Goal: Information Seeking & Learning: Check status

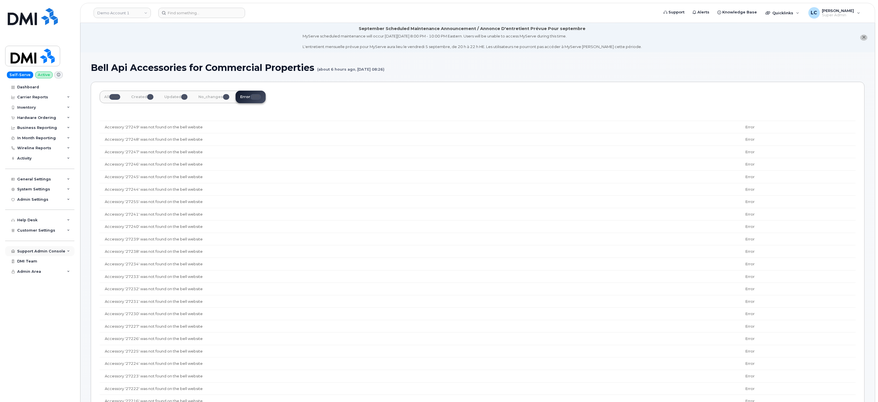
click at [42, 252] on div "Support Admin Console" at bounding box center [41, 251] width 48 height 5
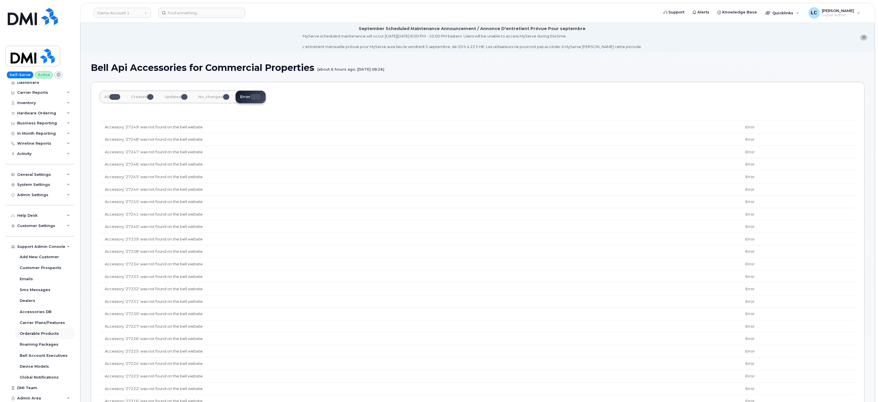
scroll to position [5, 0]
click at [46, 333] on div "Orderable Products" at bounding box center [39, 333] width 39 height 5
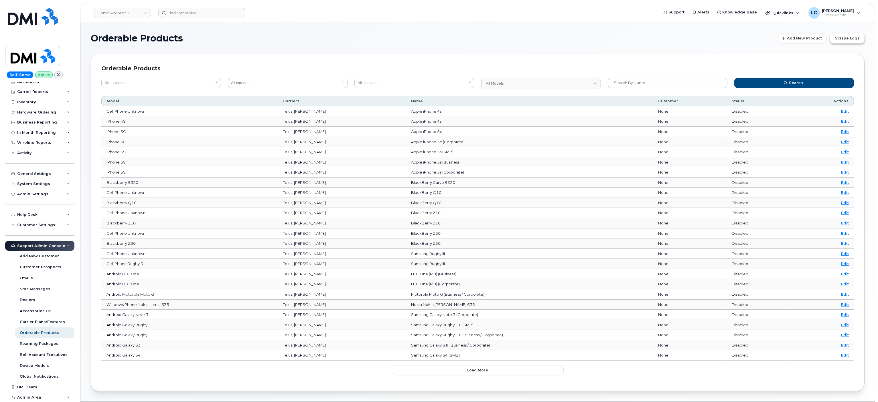
click at [855, 35] on button "Scrape Logs" at bounding box center [847, 38] width 34 height 10
click at [449, 26] on div "Orderable Products Add New Product Scrape Logs Orderable Products All customers…" at bounding box center [477, 212] width 794 height 379
click at [849, 35] on button "Scrape Logs" at bounding box center [847, 38] width 34 height 10
click at [356, 41] on h1 "Orderable Products" at bounding box center [433, 38] width 684 height 9
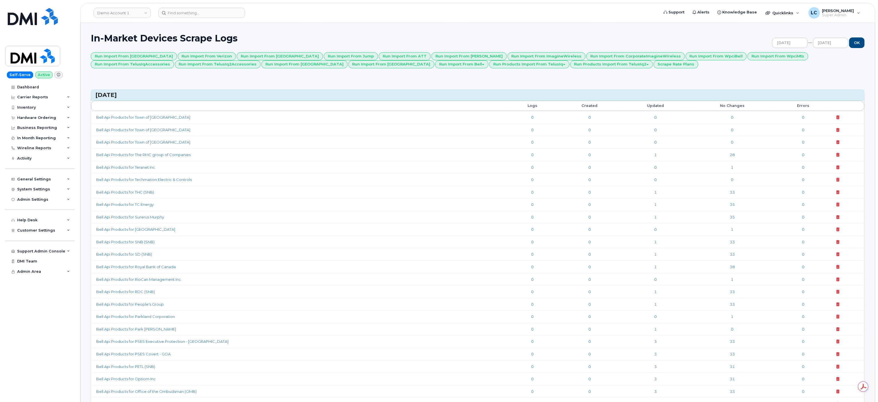
click at [296, 19] on header "Demo Account 1 Support Alerts Knowledge Base Quicklinks Suspend / Cancel Device…" at bounding box center [477, 13] width 795 height 20
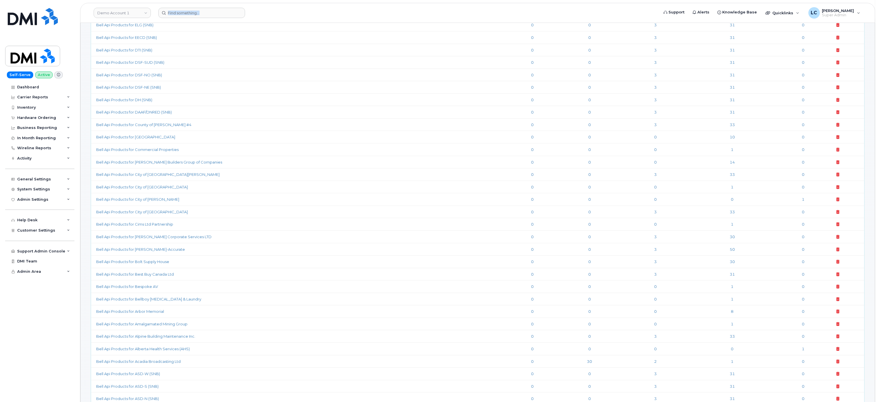
scroll to position [916, 0]
drag, startPoint x: 96, startPoint y: 377, endPoint x: 798, endPoint y: 376, distance: 702.3
click at [798, 367] on tr "Bell Api Products for Acadia Broadcasting Ltd 0 30 2 1 0" at bounding box center [477, 361] width 773 height 13
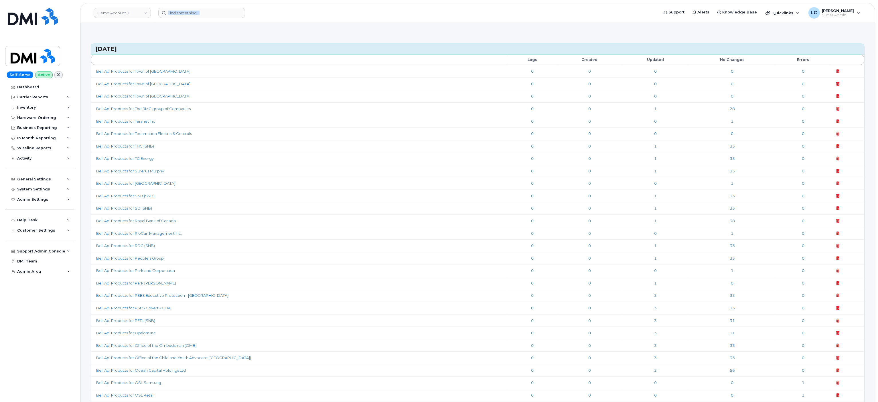
scroll to position [0, 0]
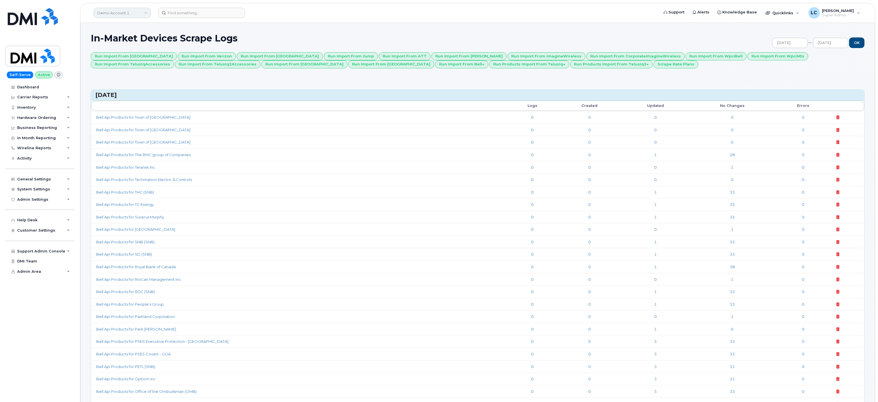
click at [134, 15] on link "Demo Account 1" at bounding box center [122, 13] width 57 height 10
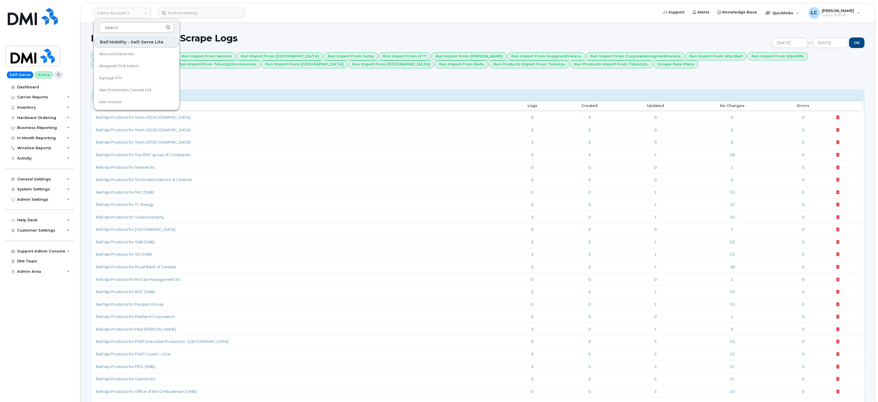
click at [142, 29] on input at bounding box center [136, 27] width 75 height 10
type input "Acadia"
click at [129, 56] on span "Acadia Broadcasting Ltd" at bounding box center [122, 54] width 46 height 6
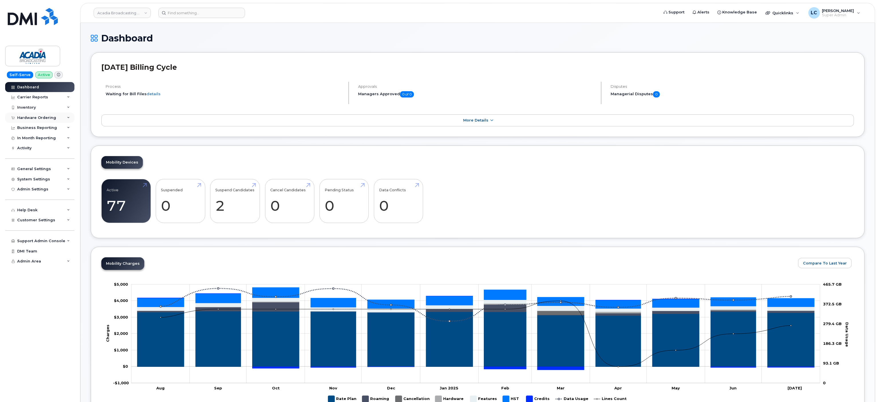
click at [56, 116] on div "Hardware Ordering" at bounding box center [39, 118] width 69 height 10
click at [41, 138] on link "Orders" at bounding box center [44, 139] width 59 height 11
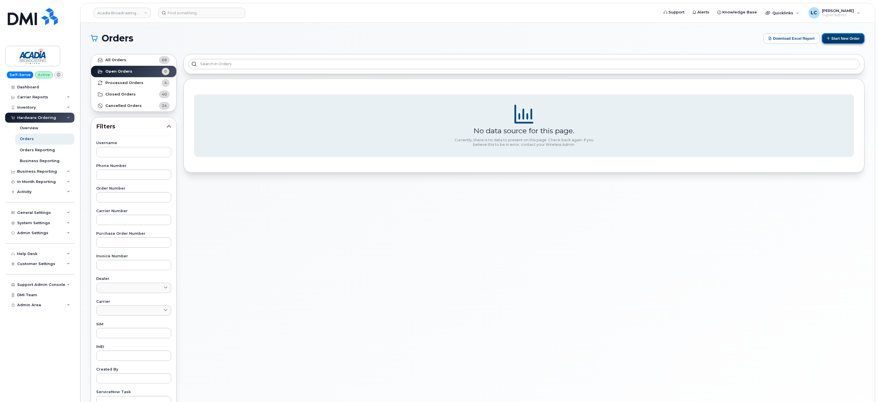
click at [853, 42] on button "Start New Order" at bounding box center [843, 38] width 43 height 11
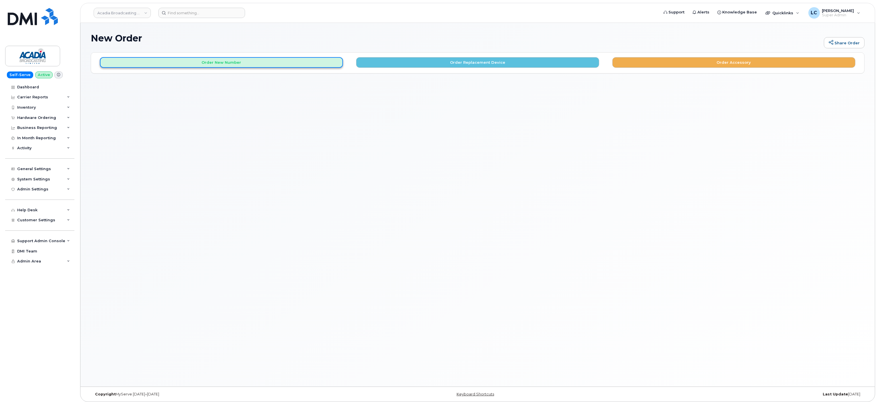
click at [241, 64] on button "Order New Number" at bounding box center [221, 62] width 243 height 11
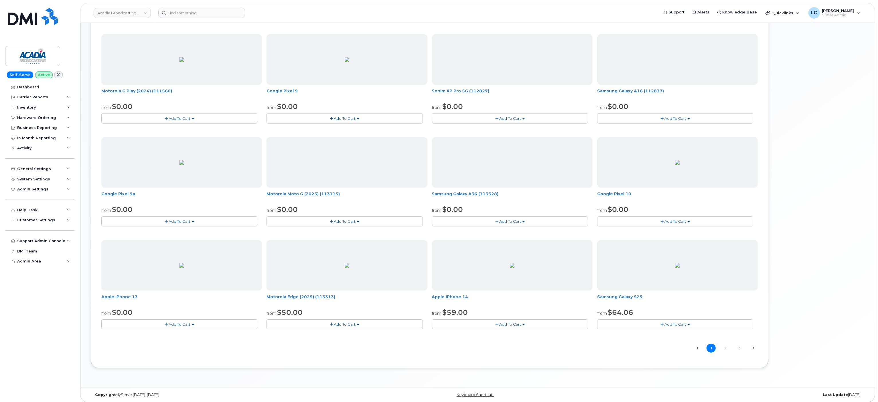
scroll to position [186, 0]
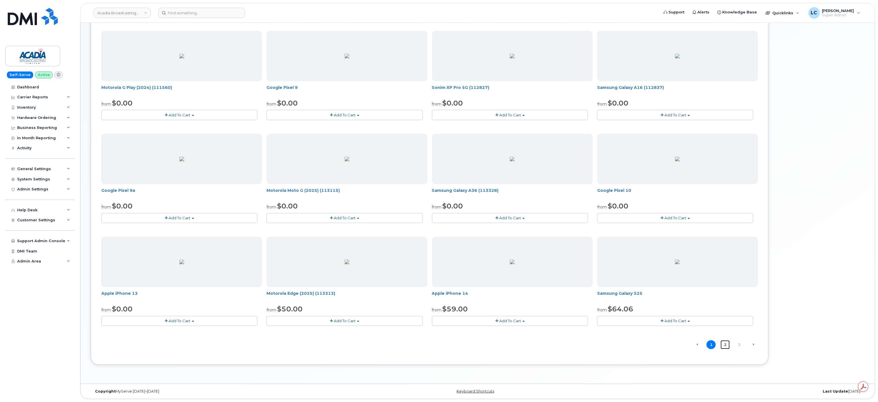
click at [721, 345] on link "2" at bounding box center [724, 345] width 9 height 9
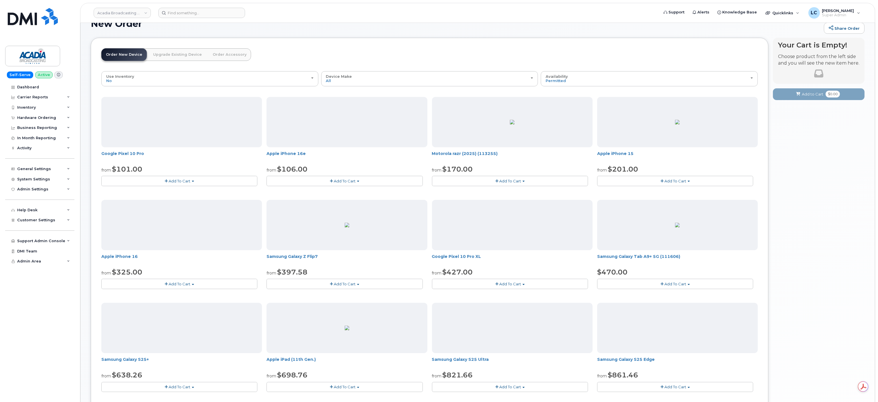
scroll to position [3, 0]
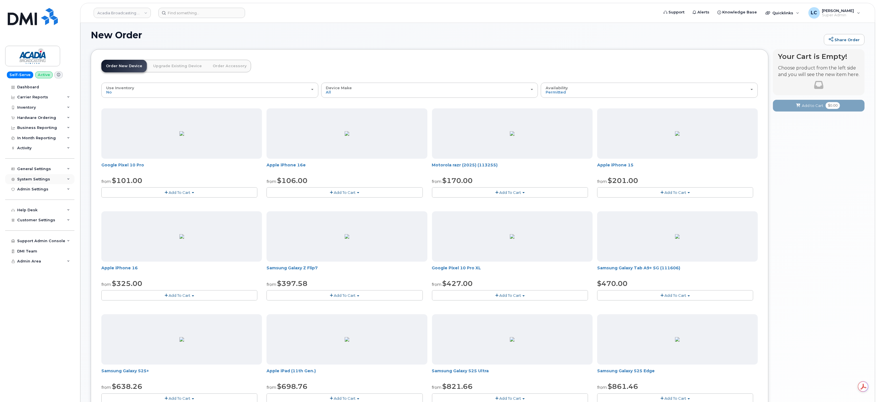
click at [55, 180] on div "System Settings" at bounding box center [39, 179] width 69 height 10
click at [59, 182] on div "System Settings" at bounding box center [39, 179] width 69 height 10
click at [51, 217] on div "Customer Settings" at bounding box center [39, 220] width 69 height 10
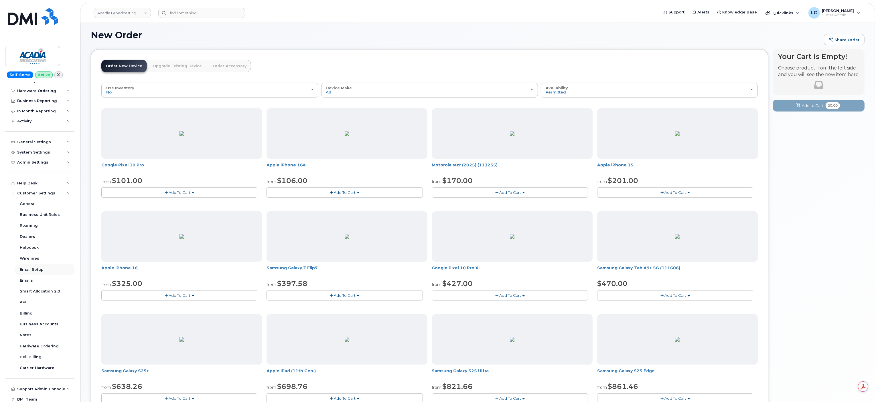
scroll to position [39, 0]
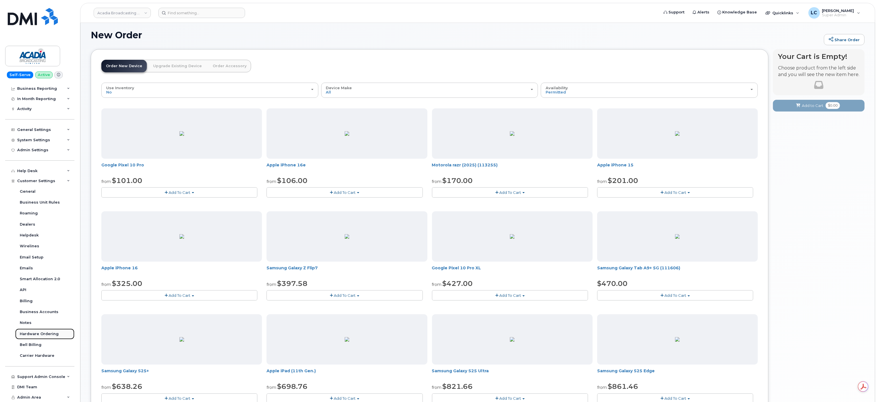
click at [44, 335] on div "Hardware Ordering" at bounding box center [39, 334] width 39 height 5
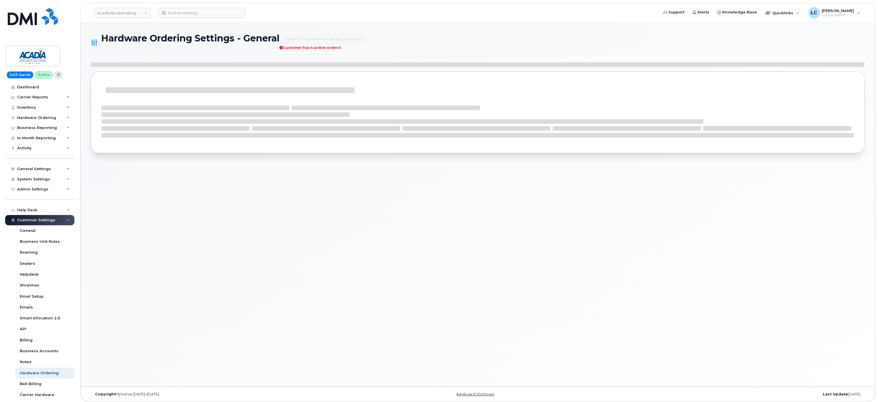
select select "admins"
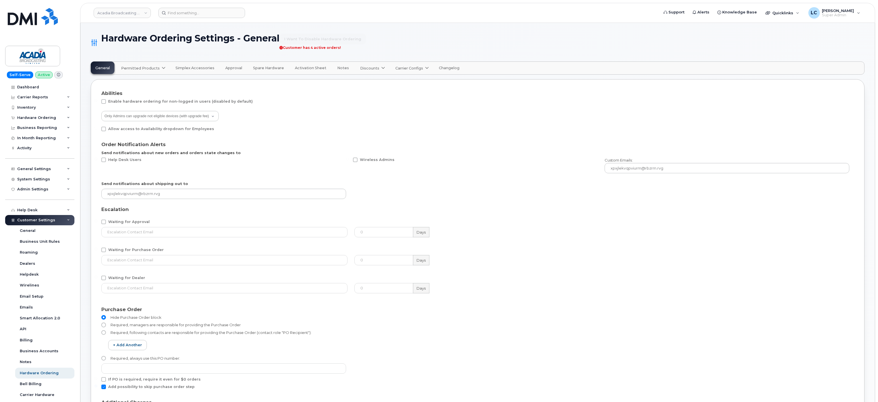
click at [153, 69] on span "Permitted Products" at bounding box center [140, 68] width 39 height 5
click at [142, 83] on div "Bell available" at bounding box center [143, 82] width 43 height 7
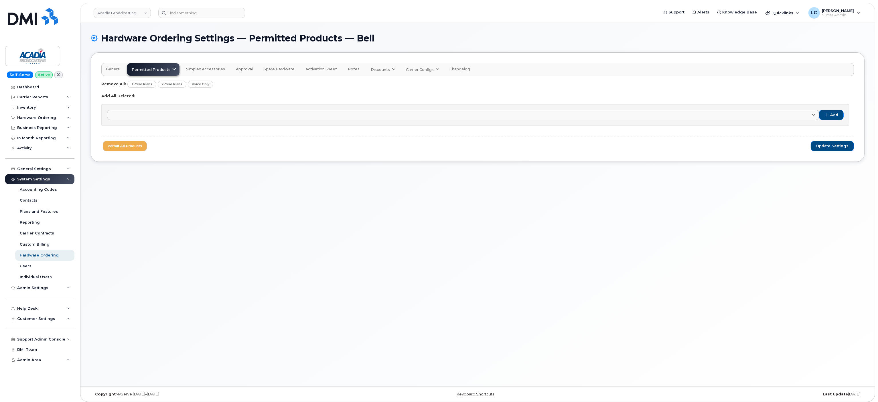
scroll to position [3, 0]
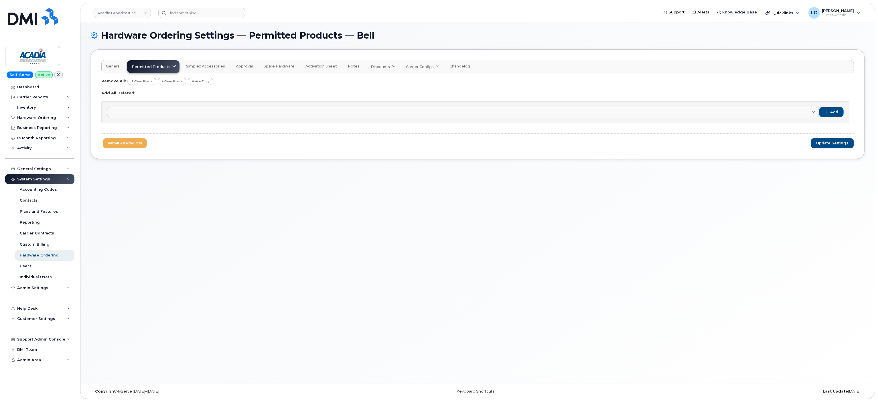
click at [172, 67] on icon at bounding box center [174, 67] width 4 height 4
click at [118, 68] on span "General" at bounding box center [113, 66] width 15 height 5
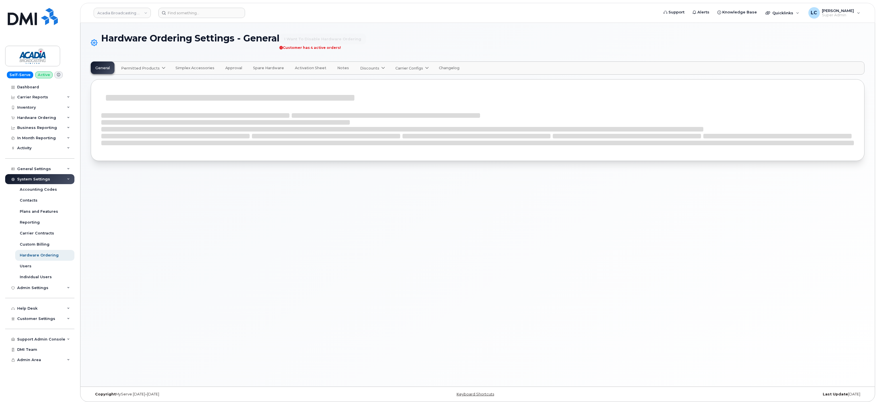
select select "admins"
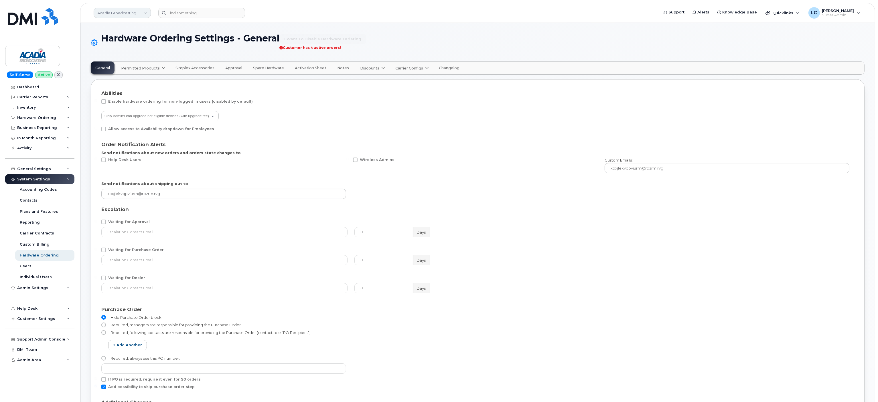
click at [145, 13] on link "Acadia Broadcasting Ltd" at bounding box center [122, 13] width 57 height 10
click at [128, 30] on input at bounding box center [136, 27] width 75 height 10
type input "Vipond"
click at [122, 55] on link "[PERSON_NAME] Inc." at bounding box center [136, 53] width 84 height 11
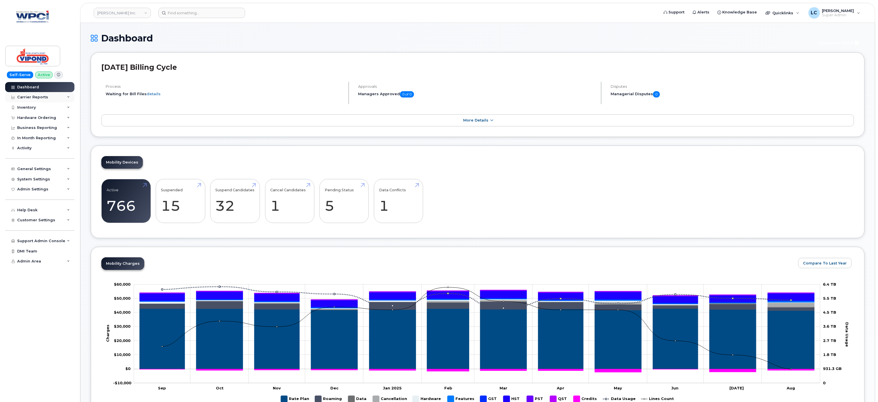
click at [53, 95] on div "Carrier Reports" at bounding box center [39, 97] width 69 height 10
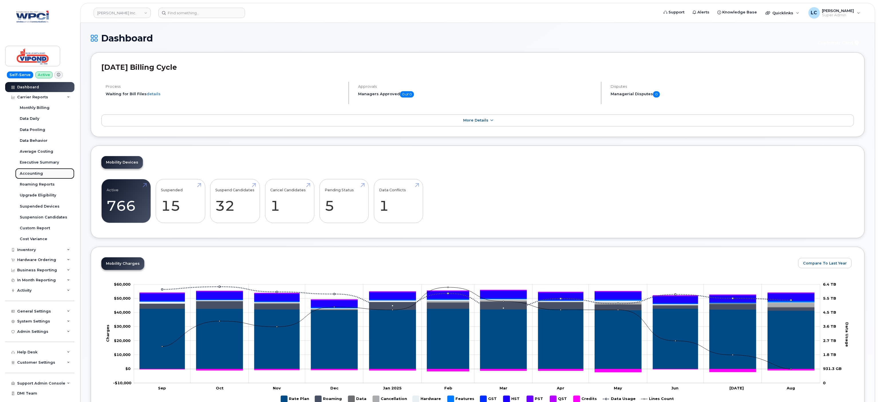
drag, startPoint x: 38, startPoint y: 173, endPoint x: 35, endPoint y: 174, distance: 3.3
click at [35, 174] on div "Accounting" at bounding box center [31, 173] width 23 height 5
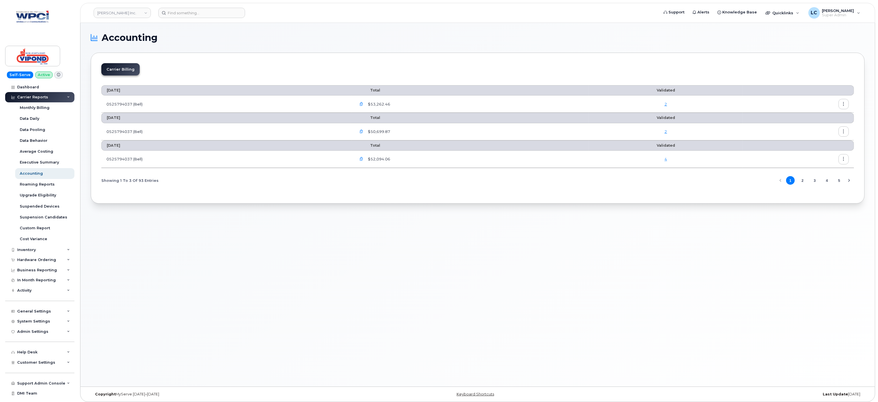
click at [848, 104] on button "button" at bounding box center [843, 104] width 10 height 10
click at [824, 118] on div "Details" at bounding box center [822, 117] width 51 height 11
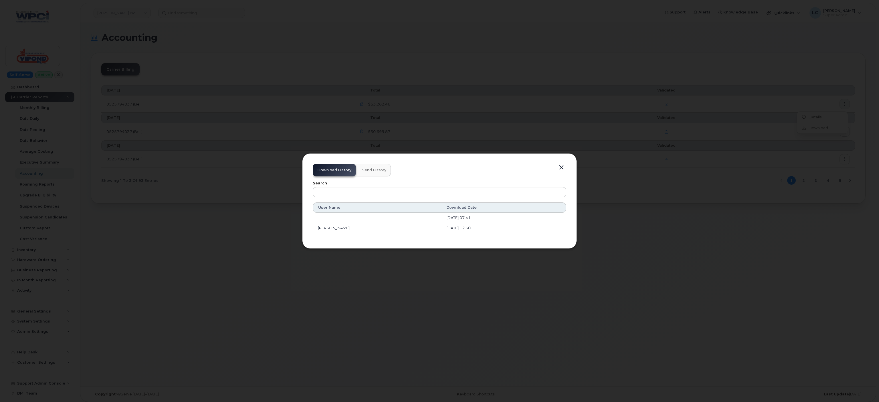
click at [371, 165] on button "Send History" at bounding box center [374, 170] width 33 height 13
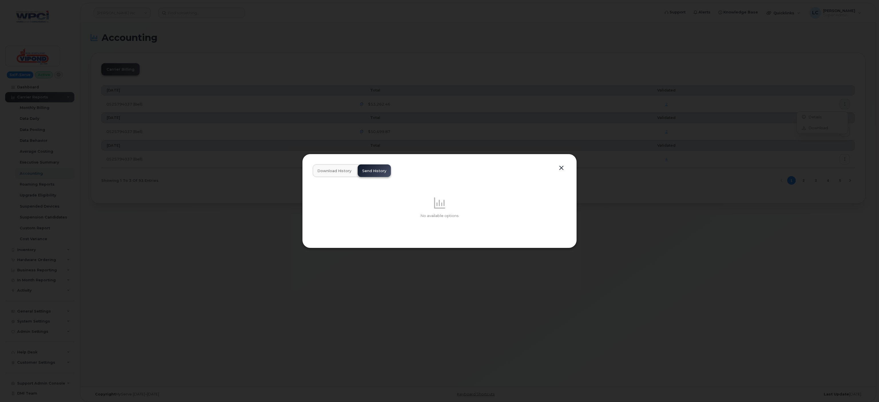
click at [578, 124] on div at bounding box center [439, 201] width 879 height 402
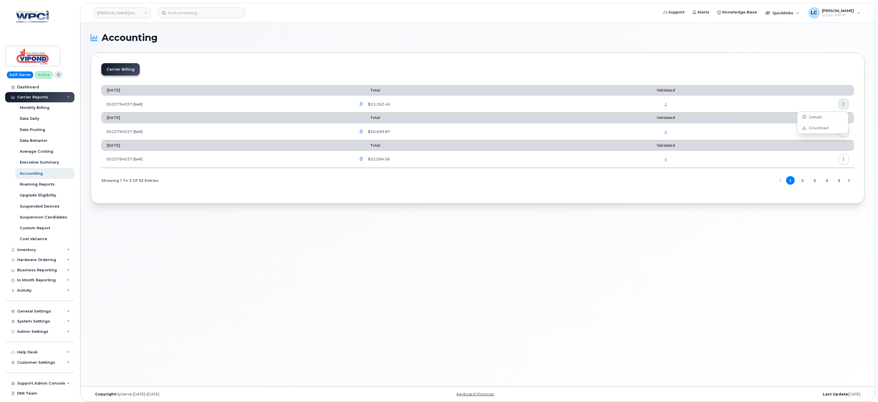
click at [725, 127] on td "2" at bounding box center [665, 131] width 154 height 17
click at [843, 133] on icon "button" at bounding box center [844, 132] width 4 height 4
click at [824, 146] on div "Details" at bounding box center [822, 145] width 51 height 11
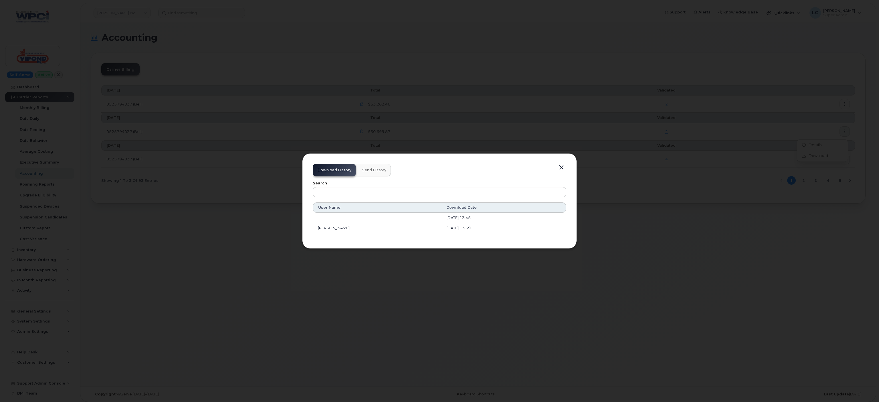
click at [383, 169] on span "Send History" at bounding box center [374, 170] width 24 height 5
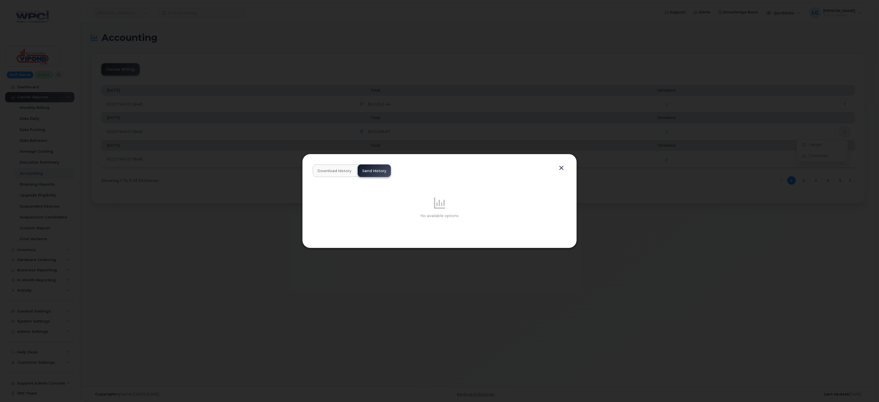
click at [558, 170] on button "button" at bounding box center [561, 168] width 9 height 8
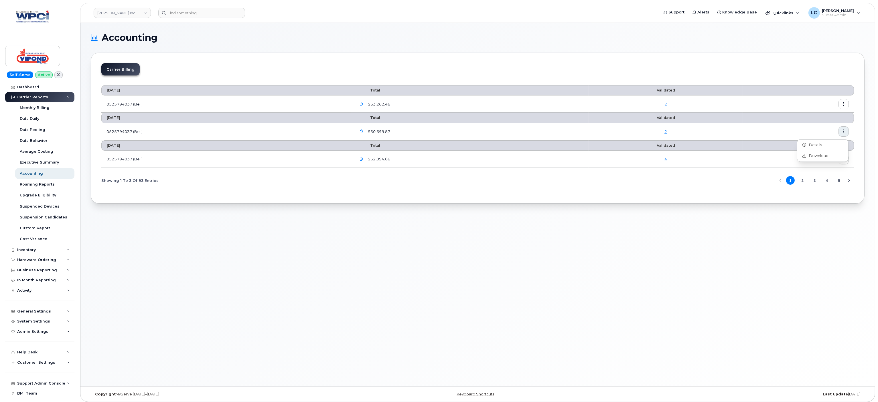
click at [324, 46] on section "Accounting Carrier Billing August 2025 Total Validated 0525794037 (Bell) $53,26…" at bounding box center [478, 118] width 774 height 171
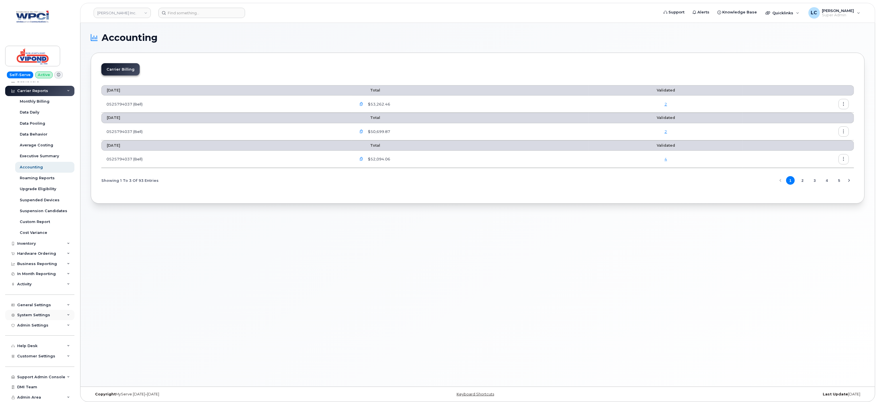
click at [54, 313] on div "System Settings" at bounding box center [39, 315] width 69 height 10
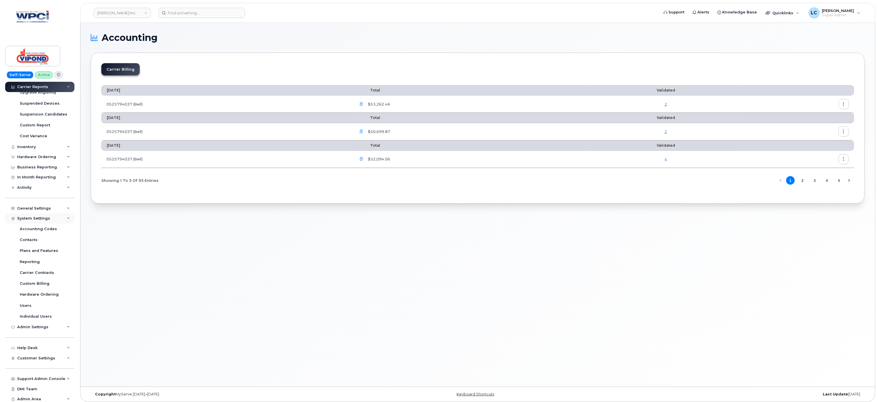
scroll to position [105, 0]
click at [39, 236] on link "Contacts" at bounding box center [44, 238] width 59 height 11
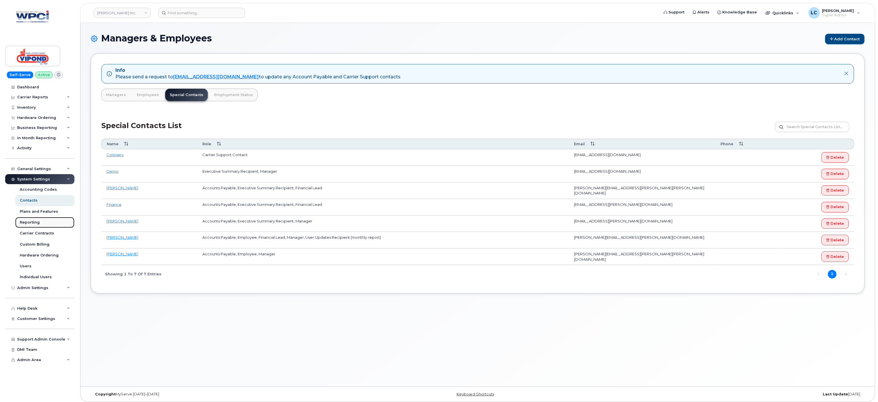
click at [43, 223] on link "Reporting" at bounding box center [44, 222] width 59 height 11
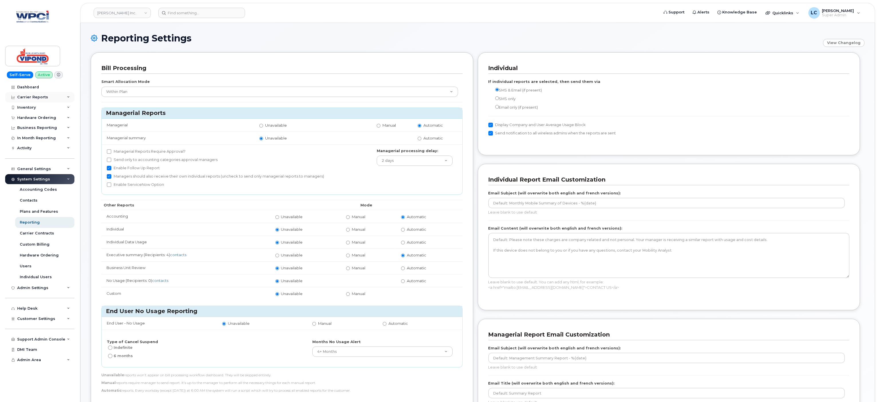
click at [43, 96] on div "Carrier Reports" at bounding box center [32, 97] width 31 height 5
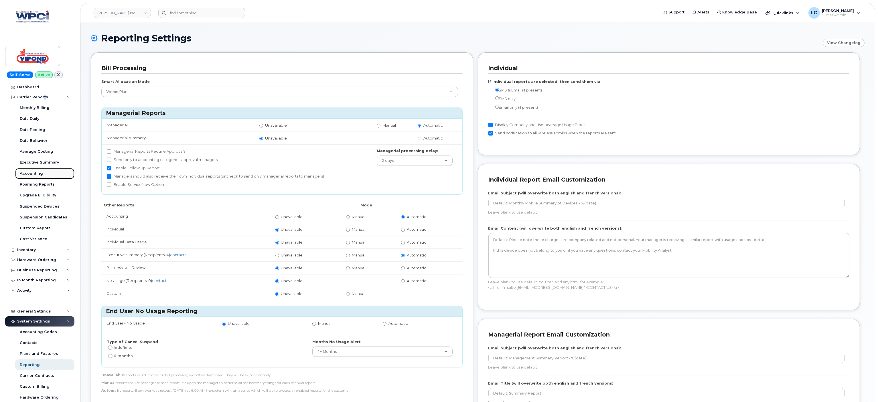
click at [40, 175] on div "Accounting" at bounding box center [31, 173] width 23 height 5
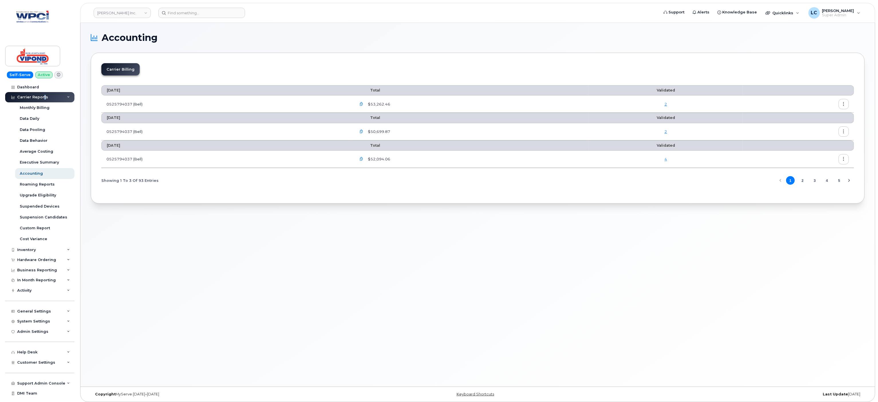
click at [846, 105] on button "button" at bounding box center [843, 104] width 10 height 10
click at [810, 116] on span "Details" at bounding box center [814, 117] width 16 height 5
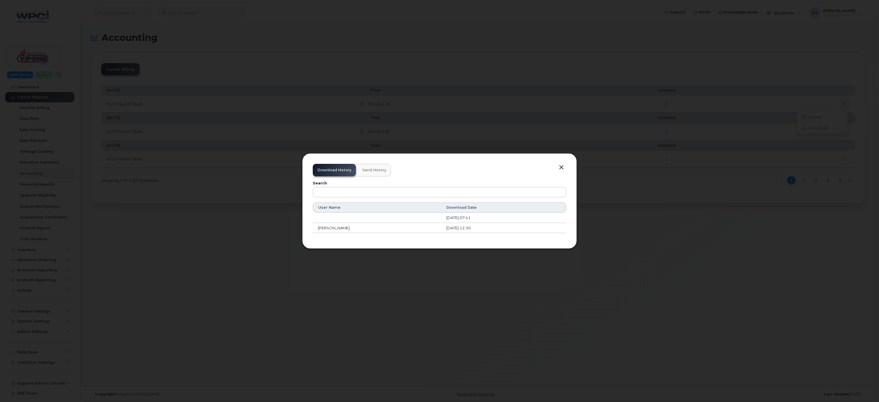
click at [370, 171] on span "Send History" at bounding box center [374, 170] width 24 height 5
